Goal: Participate in discussion

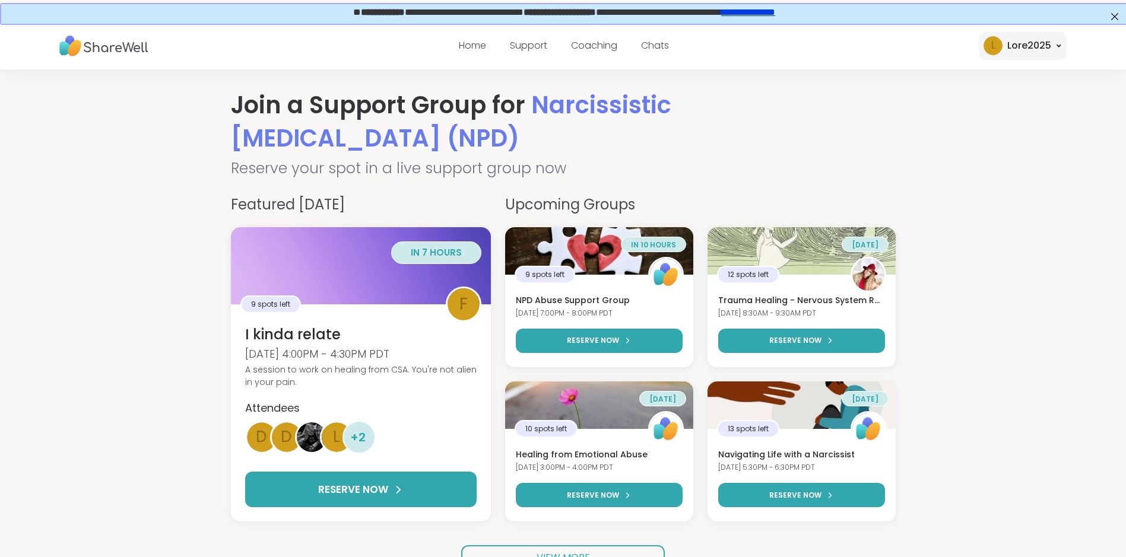
scroll to position [59, 0]
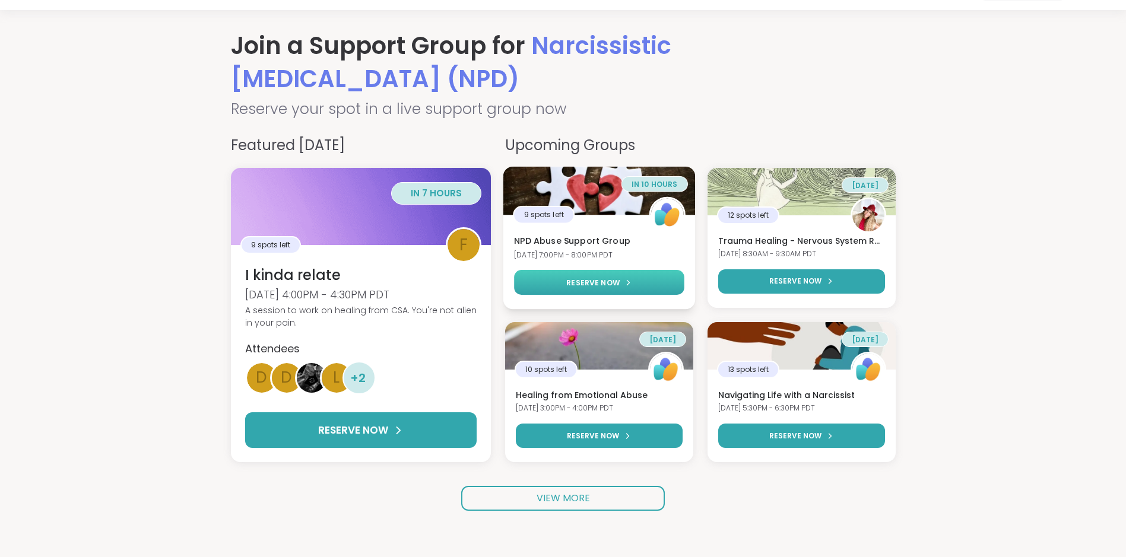
click at [628, 286] on icon at bounding box center [627, 282] width 7 height 7
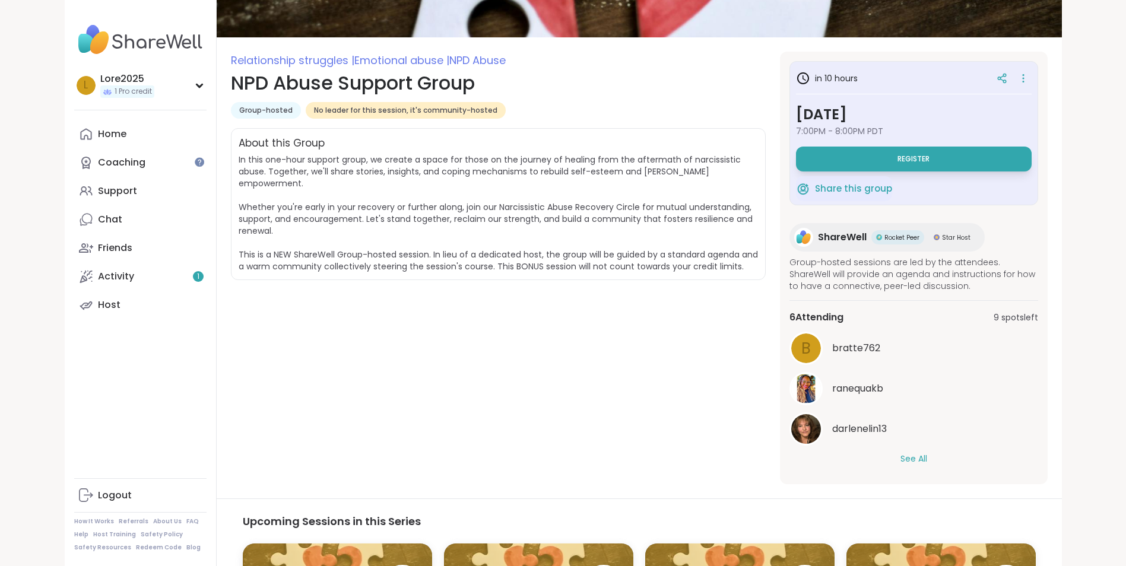
scroll to position [119, 0]
click at [967, 168] on button "Register" at bounding box center [914, 158] width 236 height 25
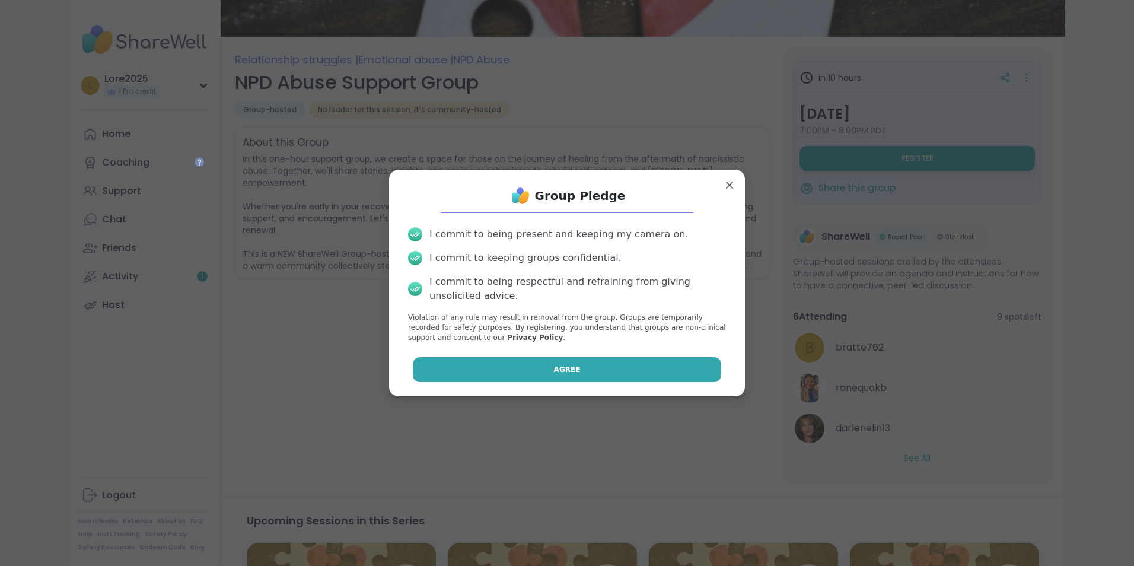
click at [565, 371] on span "Agree" at bounding box center [567, 369] width 27 height 11
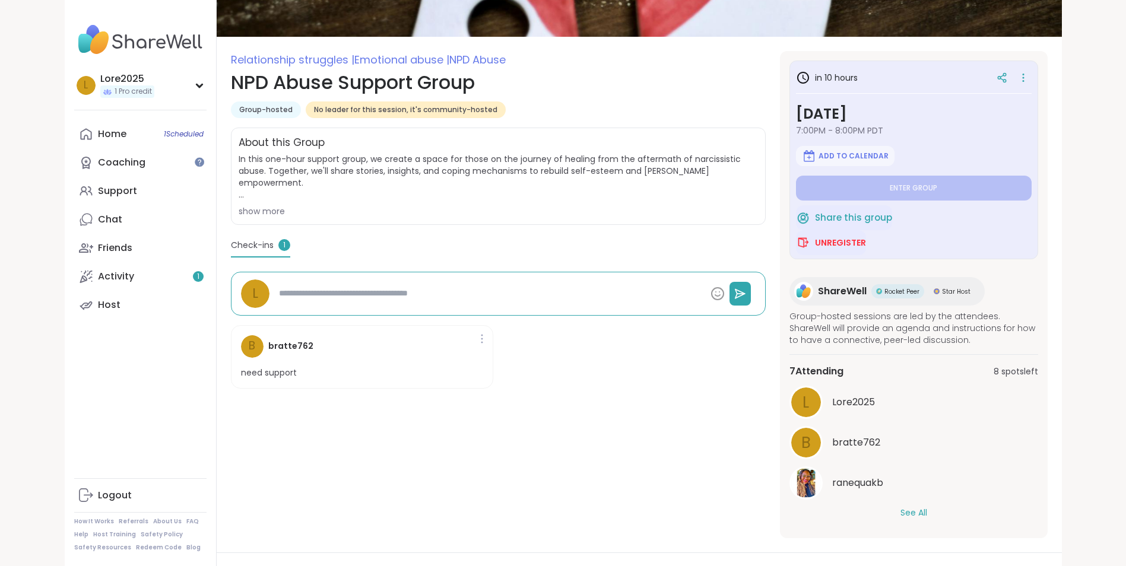
click at [919, 514] on button "See All" at bounding box center [913, 513] width 27 height 12
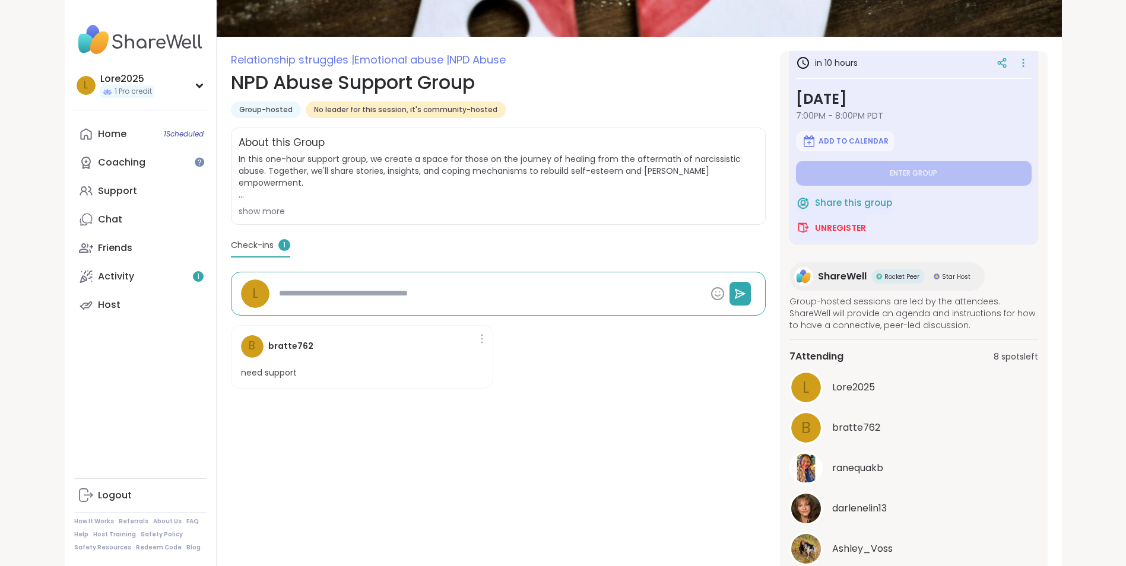
scroll to position [0, 0]
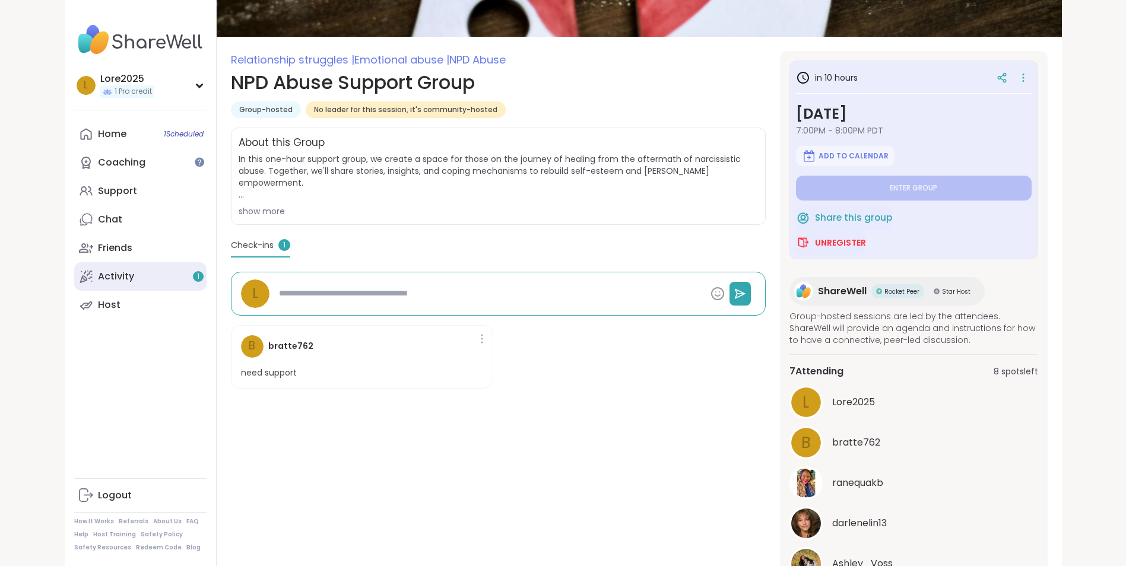
click at [138, 278] on link "Activity 1" at bounding box center [140, 276] width 132 height 28
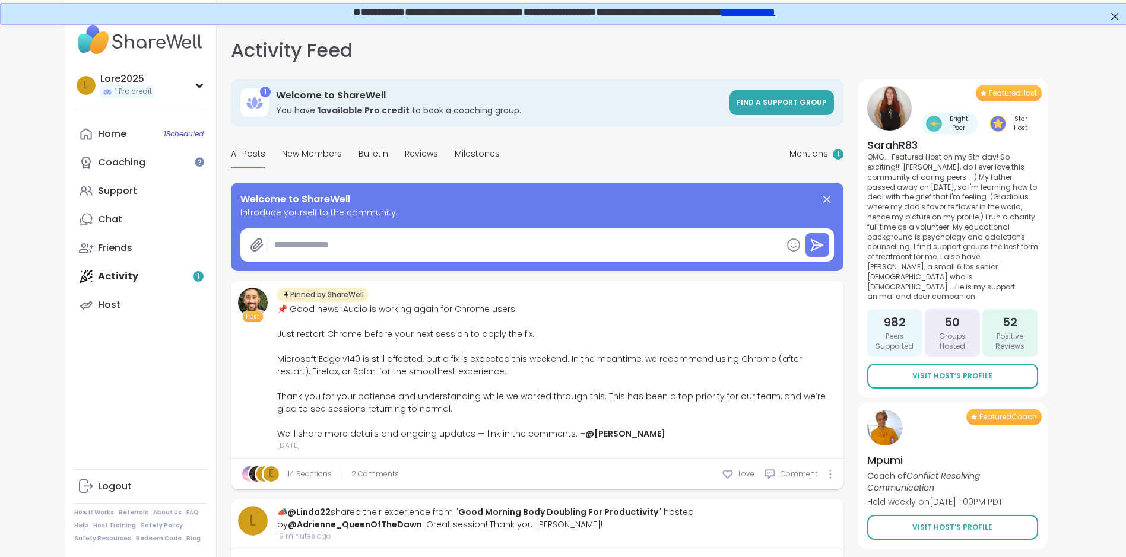
type textarea "*"
click at [127, 131] on link "Home 1 Scheduled" at bounding box center [140, 134] width 132 height 28
